Goal: Task Accomplishment & Management: Use online tool/utility

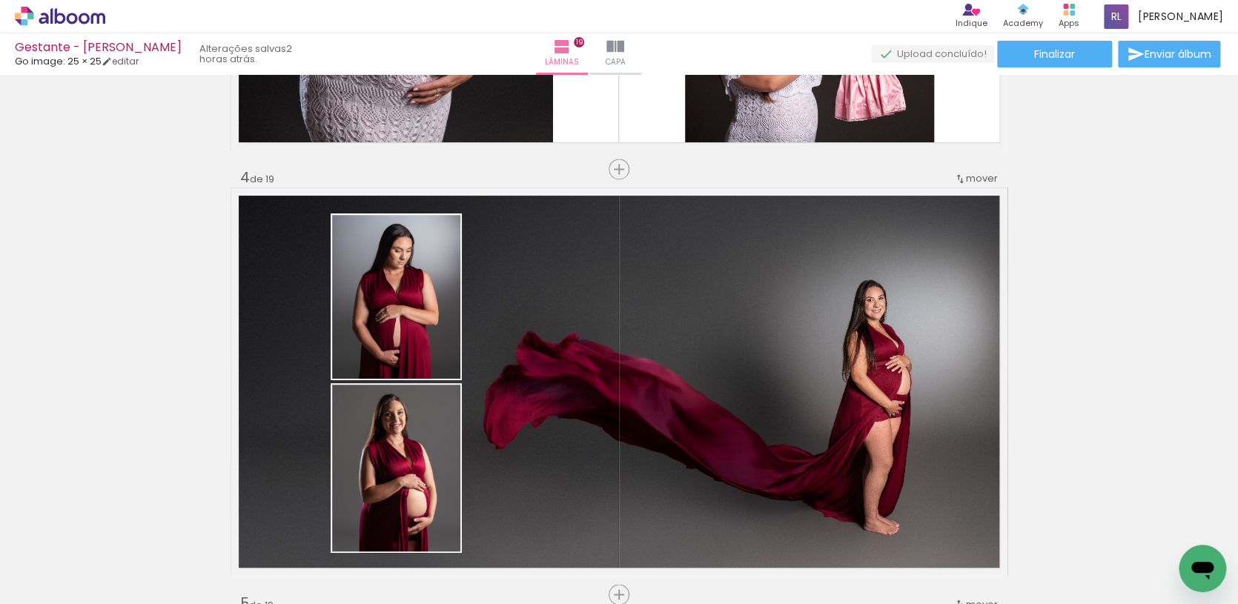
scroll to position [0, 5600]
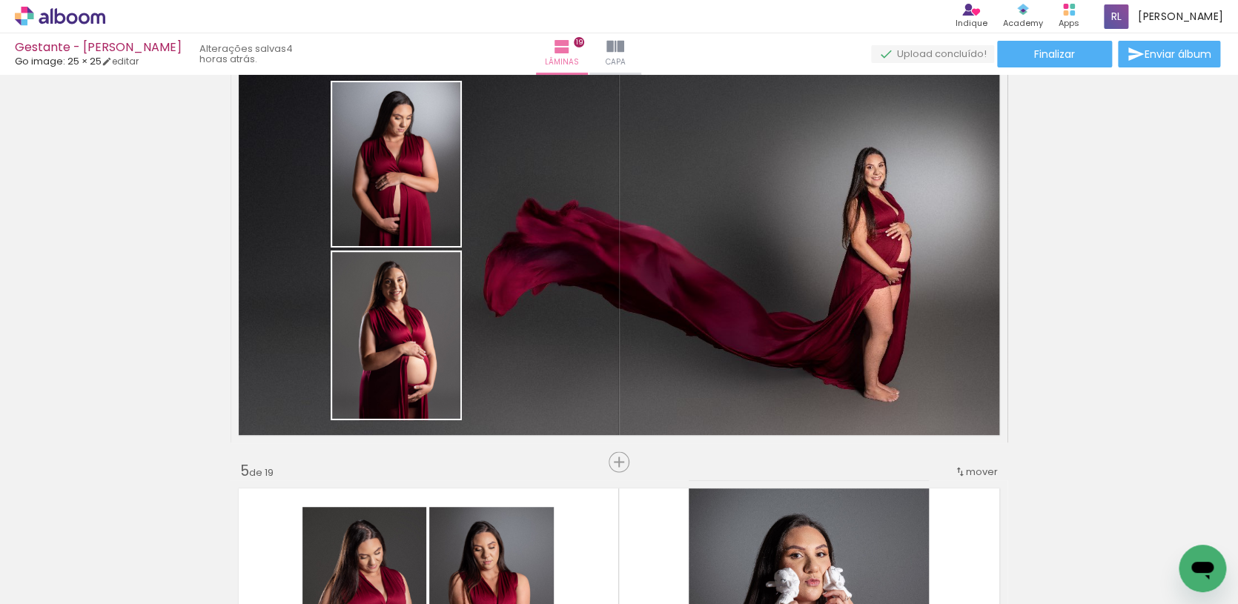
scroll to position [0, 5526]
